Goal: Task Accomplishment & Management: Manage account settings

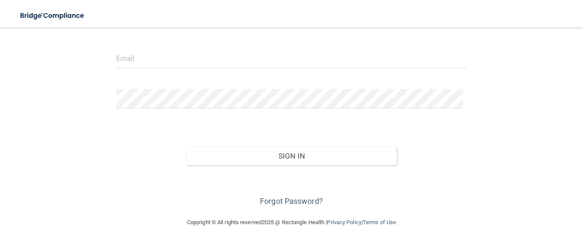
scroll to position [101, 0]
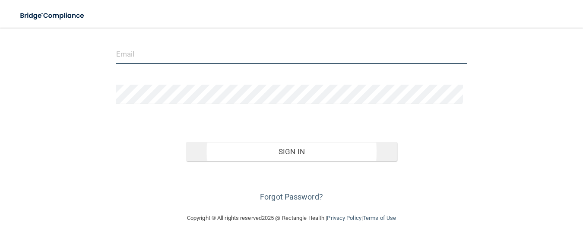
type input "[EMAIL_ADDRESS][DOMAIN_NAME]"
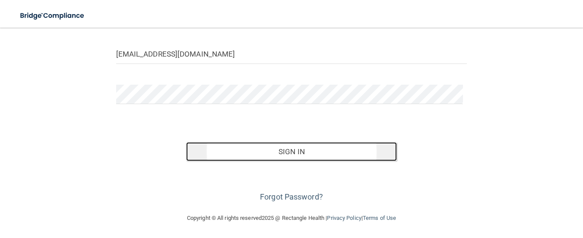
click at [275, 152] on button "Sign In" at bounding box center [291, 151] width 211 height 19
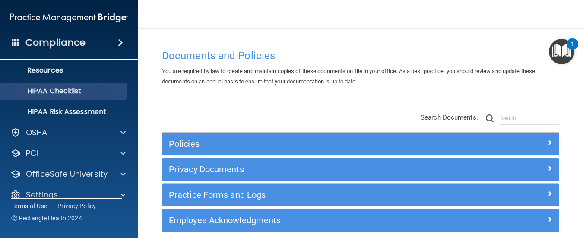
scroll to position [120, 0]
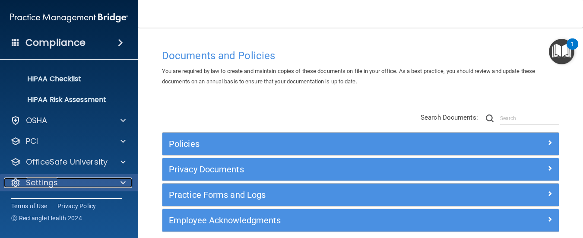
click at [47, 180] on p "Settings" at bounding box center [42, 182] width 32 height 10
click at [48, 178] on p "Settings" at bounding box center [42, 182] width 32 height 10
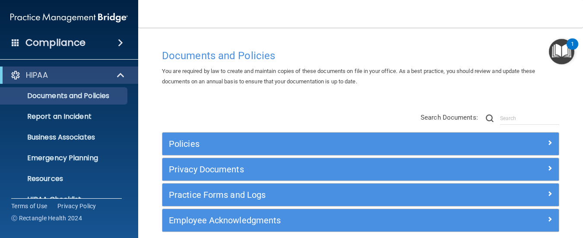
scroll to position [38, 0]
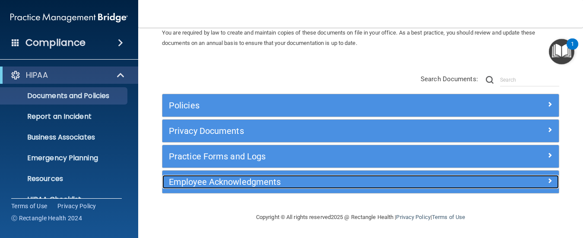
click at [302, 180] on h5 "Employee Acknowledgments" at bounding box center [311, 181] width 284 height 9
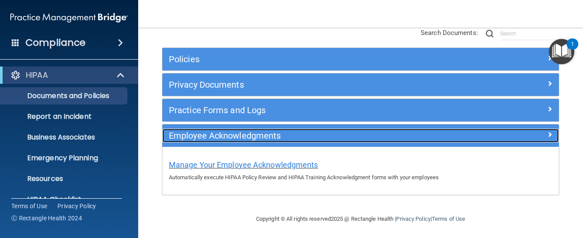
scroll to position [86, 0]
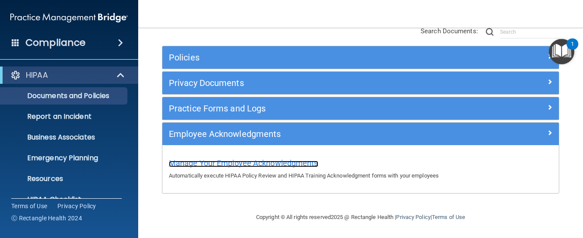
click at [244, 162] on span "Manage Your Employee Acknowledgments" at bounding box center [243, 162] width 149 height 9
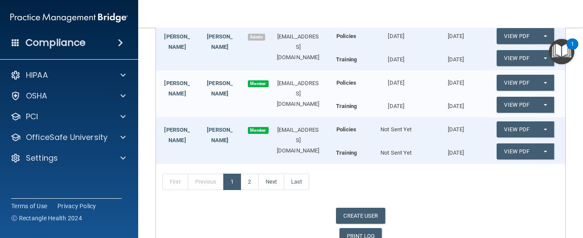
scroll to position [254, 0]
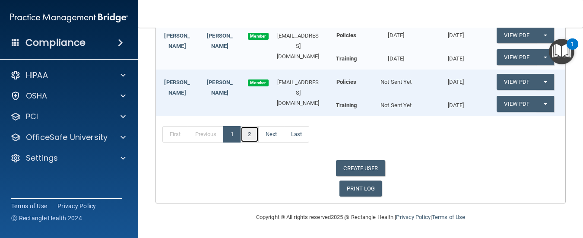
click at [255, 136] on link "2" at bounding box center [249, 134] width 18 height 16
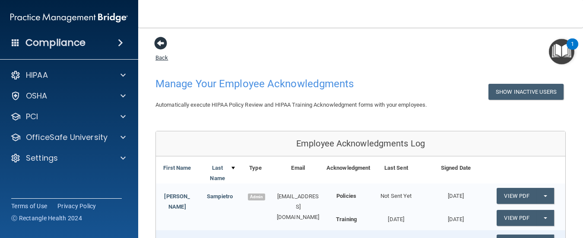
click at [157, 45] on span at bounding box center [160, 43] width 13 height 13
click at [162, 39] on span at bounding box center [160, 43] width 13 height 13
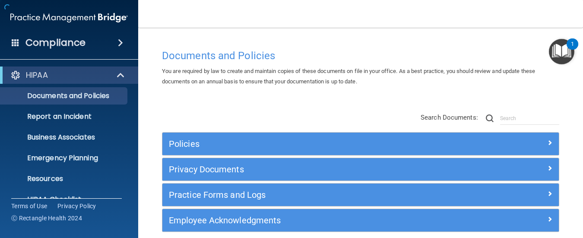
click at [160, 41] on div "Documents and Policies You are required by law to create and maintain copies of…" at bounding box center [360, 138] width 410 height 205
click at [503, 117] on input "text" at bounding box center [529, 118] width 59 height 13
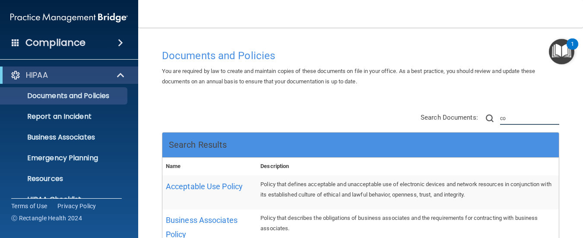
type input "c"
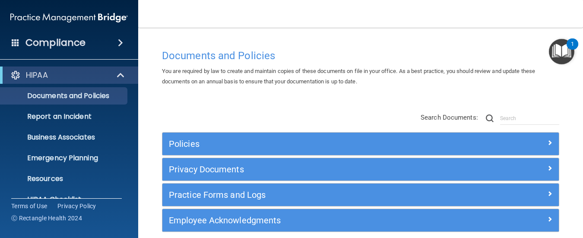
click at [42, 19] on img at bounding box center [68, 17] width 117 height 17
click at [42, 17] on img at bounding box center [68, 17] width 117 height 17
click at [63, 43] on h4 "Compliance" at bounding box center [55, 43] width 60 height 12
click at [17, 38] on span at bounding box center [16, 42] width 8 height 8
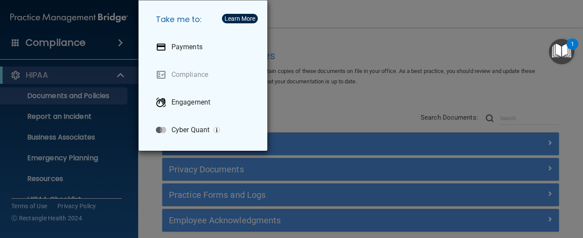
click at [13, 41] on div "Take me to: Payments Compliance Engagement Cyber Quant" at bounding box center [291, 119] width 583 height 238
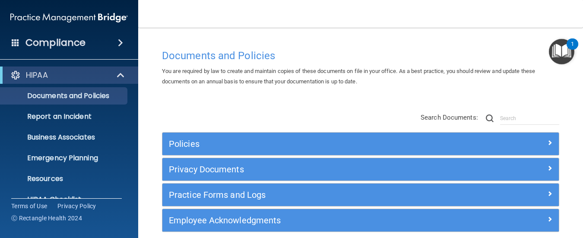
click at [60, 14] on img at bounding box center [68, 17] width 117 height 17
drag, startPoint x: 35, startPoint y: 15, endPoint x: 21, endPoint y: 31, distance: 20.8
click at [21, 31] on div "Compliance" at bounding box center [69, 26] width 121 height 52
